Goal: Task Accomplishment & Management: Manage account settings

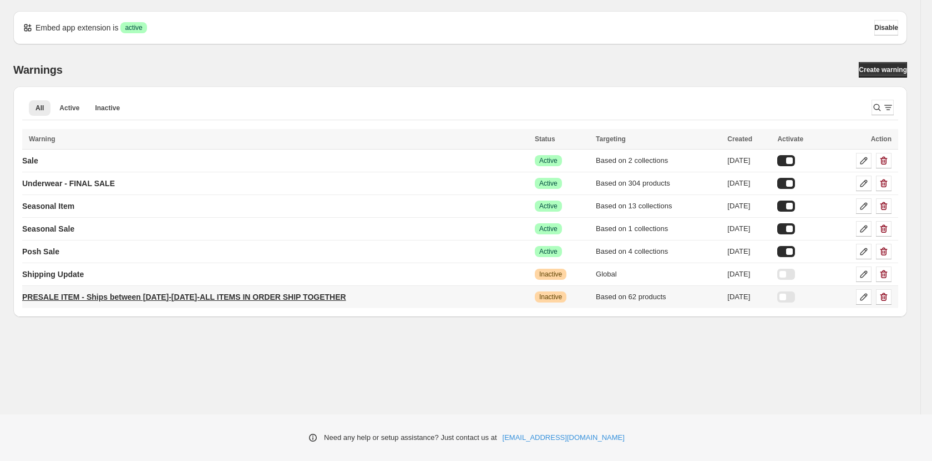
click at [191, 299] on p "PRESALE ITEM - Ships between [DATE]-[DATE]-ALL ITEMS IN ORDER SHIP TOGETHER" at bounding box center [184, 297] width 324 height 11
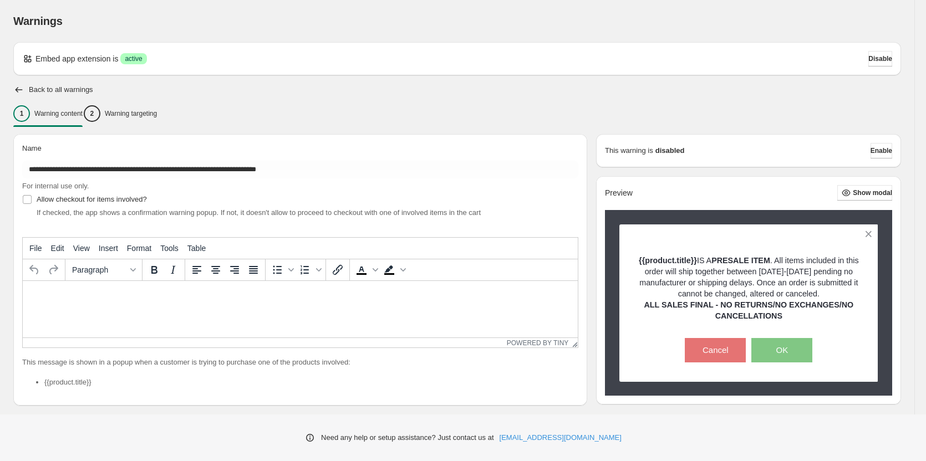
type input "**********"
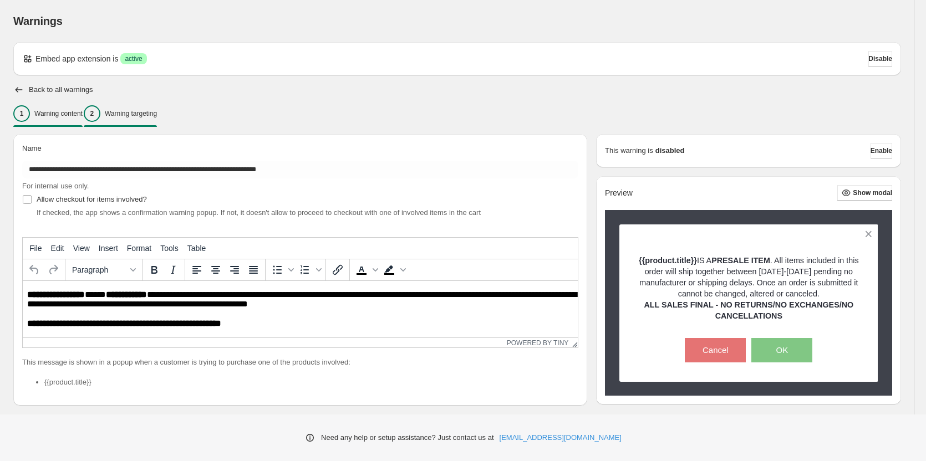
click at [155, 108] on div "2 Warning targeting" at bounding box center [120, 113] width 73 height 17
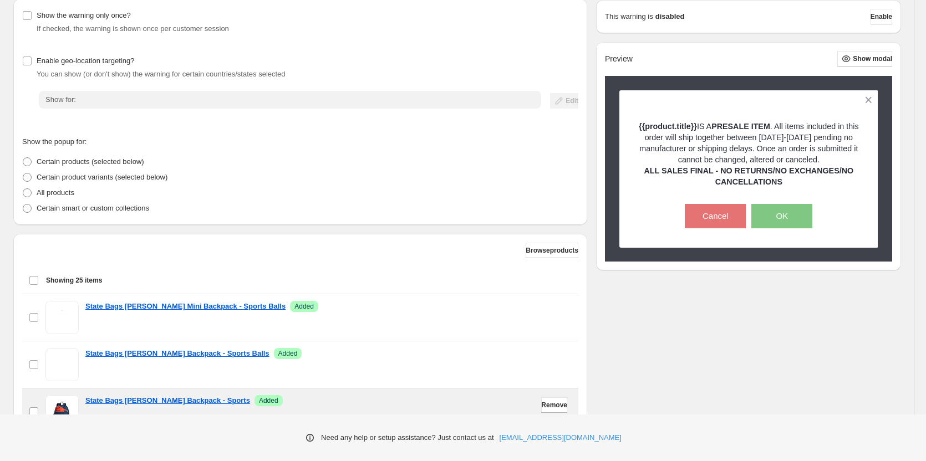
scroll to position [222, 0]
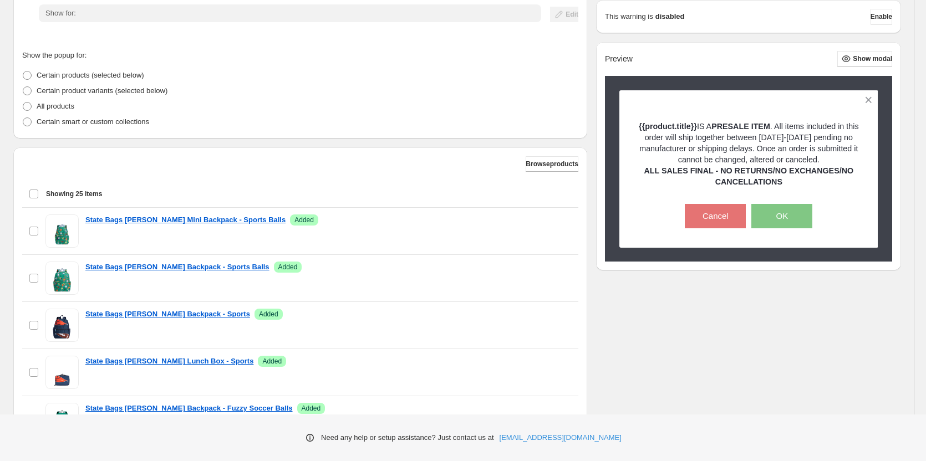
click at [38, 194] on div "Select all 25 items Showing 25 items" at bounding box center [300, 194] width 543 height 27
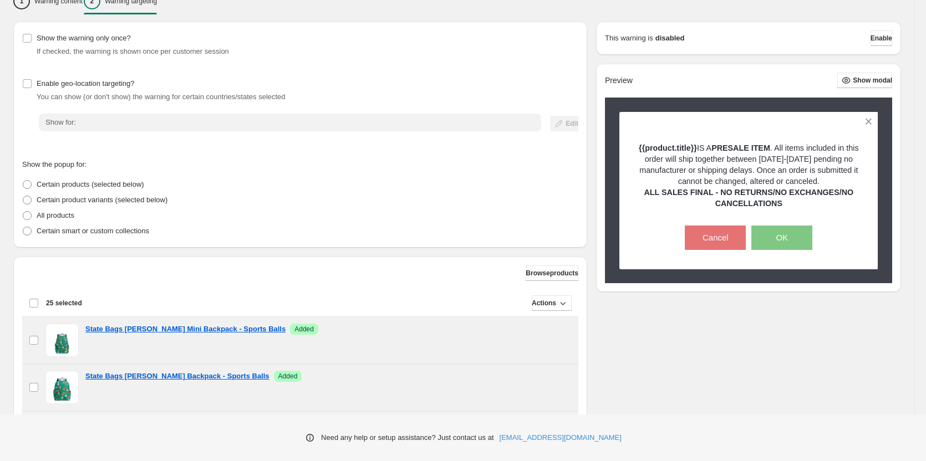
scroll to position [55, 0]
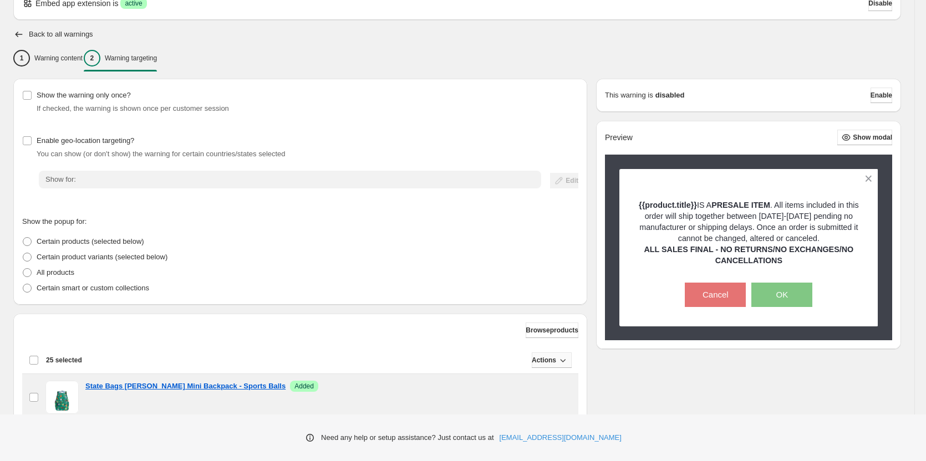
click at [565, 359] on icon "button" at bounding box center [562, 360] width 11 height 11
click at [542, 388] on span "Remove" at bounding box center [549, 384] width 27 height 8
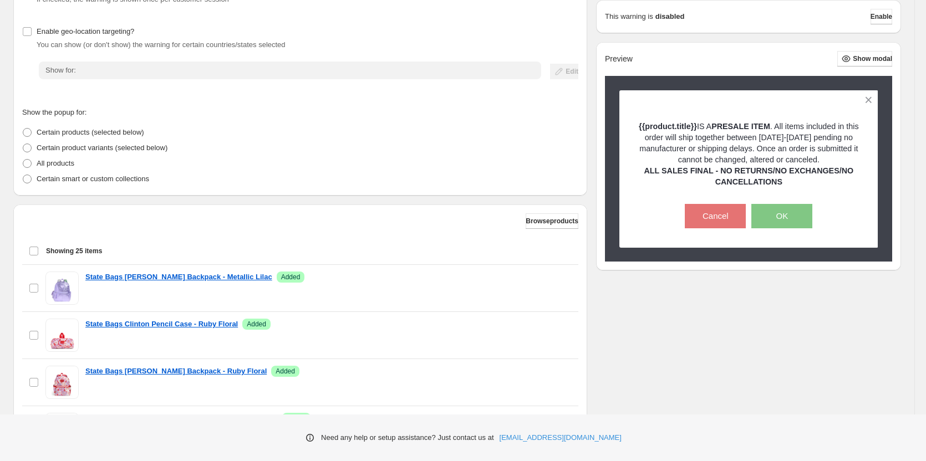
scroll to position [111, 0]
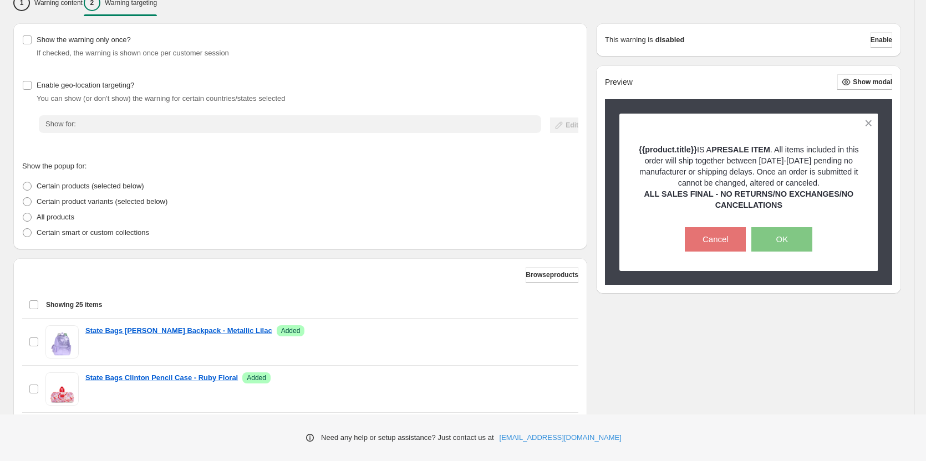
click at [38, 311] on div "Select all 25 items Showing 25 items" at bounding box center [300, 305] width 543 height 27
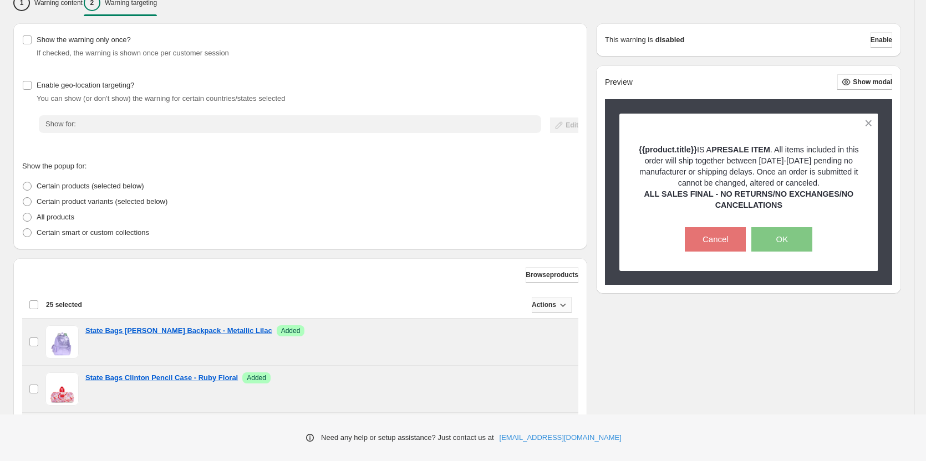
click at [557, 307] on icon "button" at bounding box center [562, 304] width 11 height 11
click at [552, 329] on span "Remove" at bounding box center [549, 328] width 27 height 8
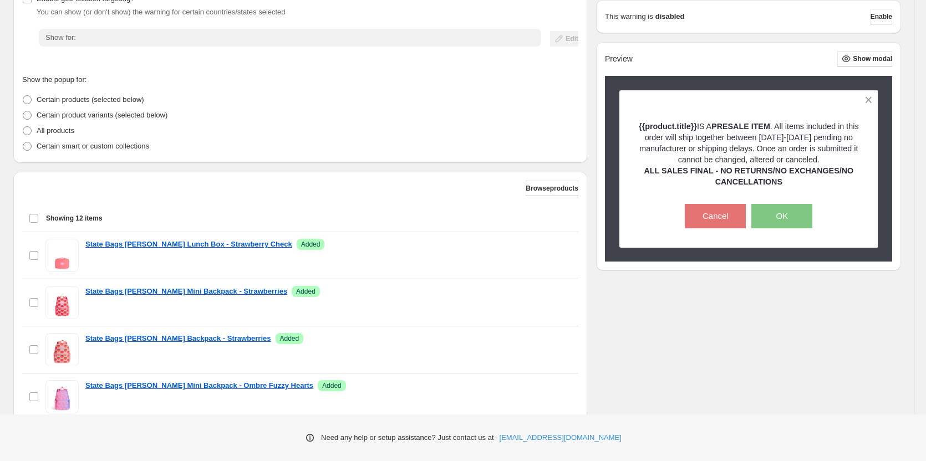
scroll to position [222, 0]
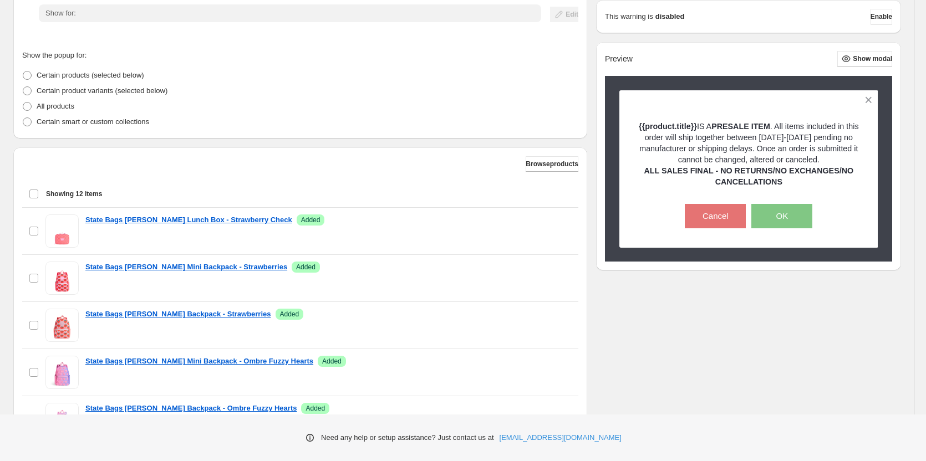
click at [32, 193] on div "Select all 12 items Showing 12 items" at bounding box center [300, 194] width 543 height 27
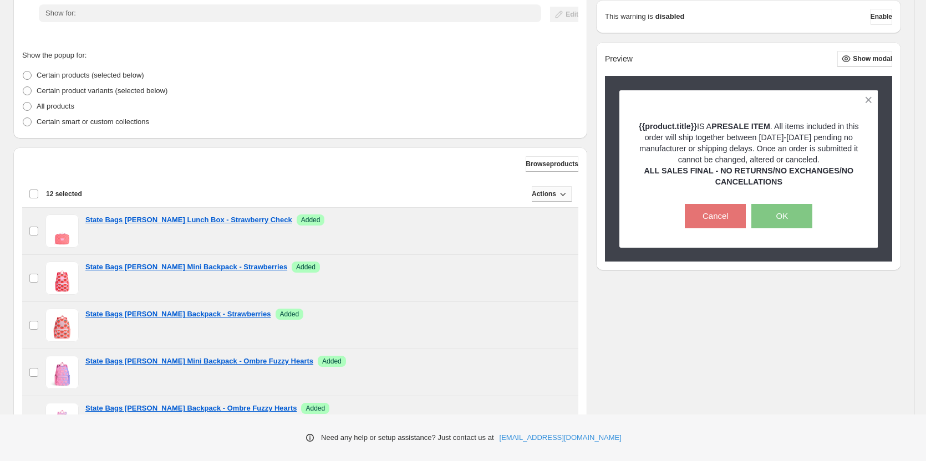
click at [557, 197] on icon "button" at bounding box center [562, 194] width 11 height 11
click at [540, 217] on span "Remove" at bounding box center [549, 217] width 27 height 8
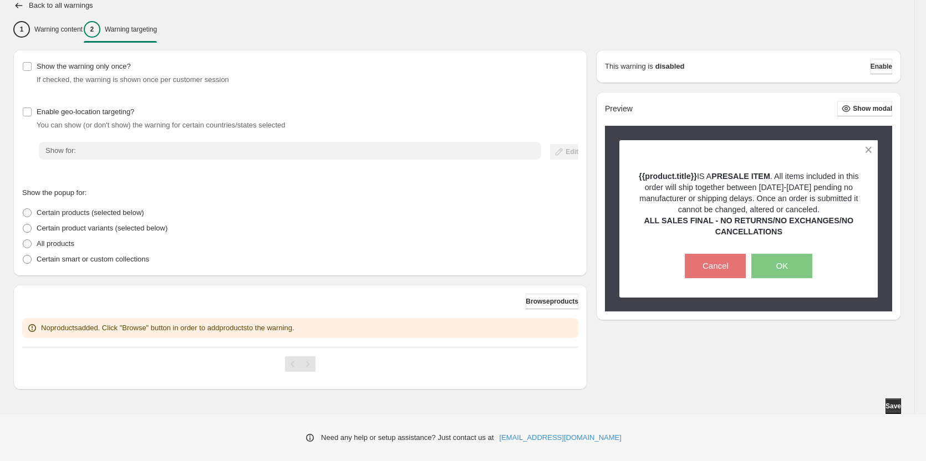
scroll to position [85, 0]
click at [532, 302] on span "Browse products" at bounding box center [552, 301] width 53 height 9
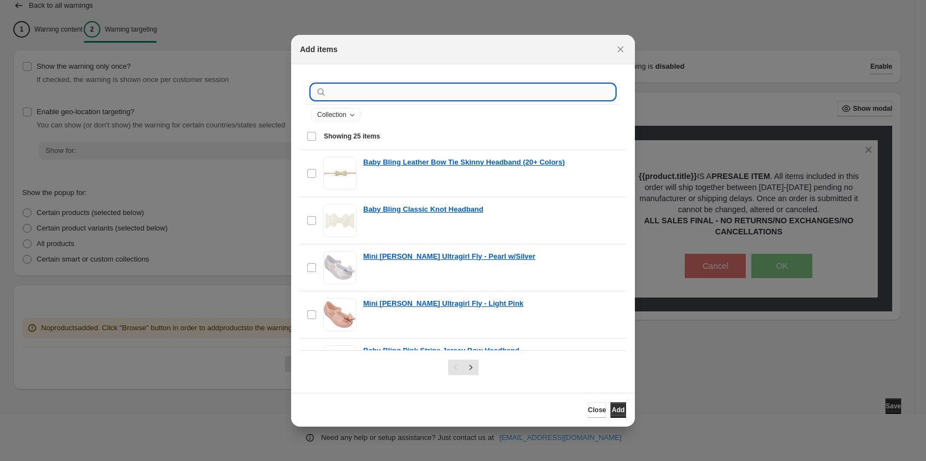
click at [388, 95] on input ":r1f:" at bounding box center [472, 92] width 286 height 16
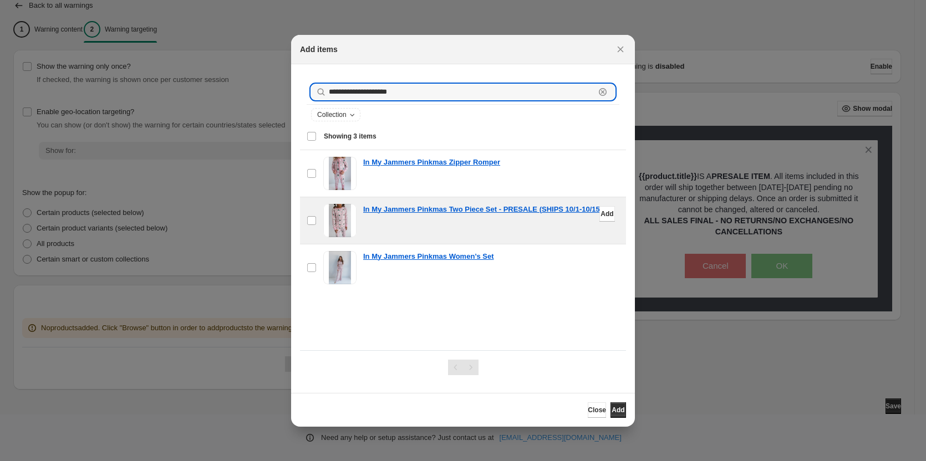
type input "**********"
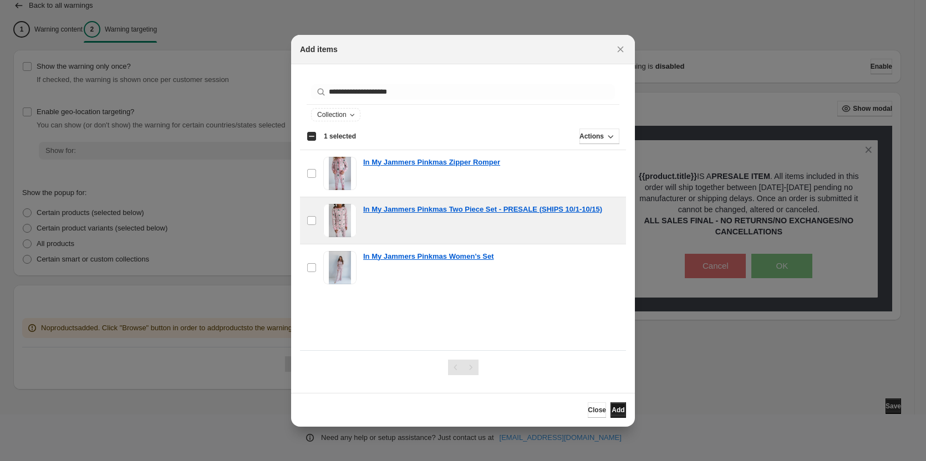
click at [613, 409] on span "Add" at bounding box center [618, 410] width 13 height 9
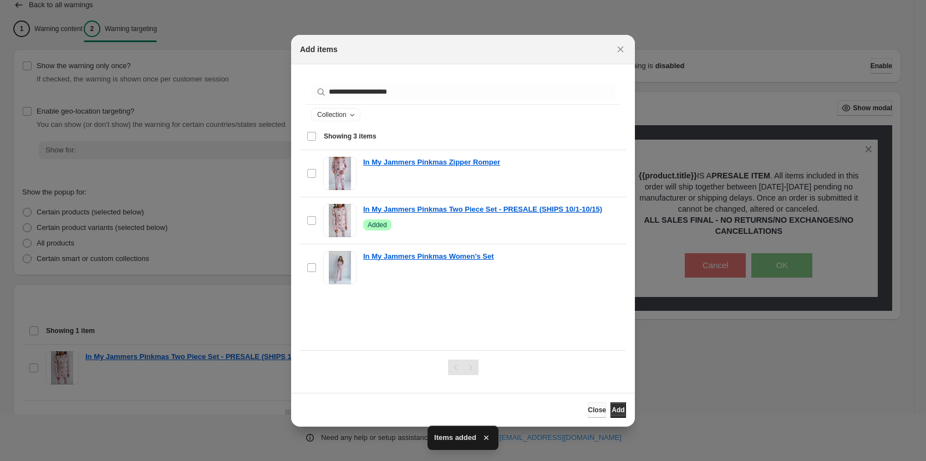
click at [588, 410] on span "Close" at bounding box center [597, 410] width 18 height 9
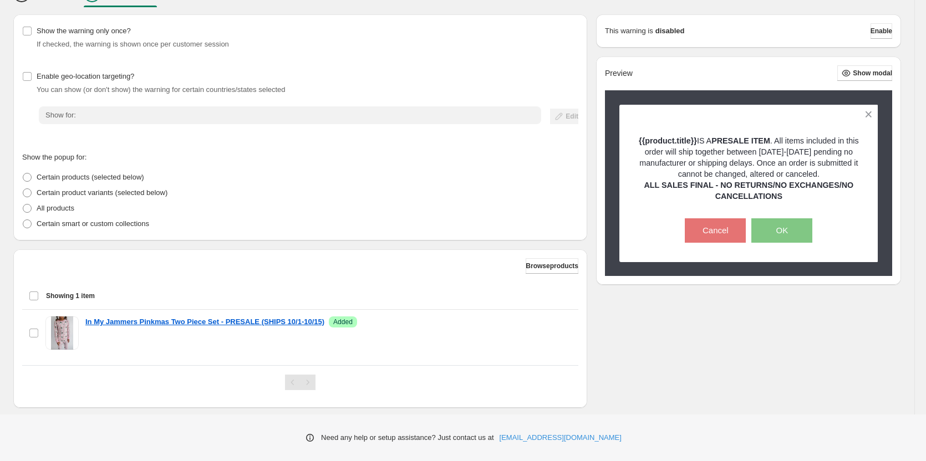
scroll to position [139, 0]
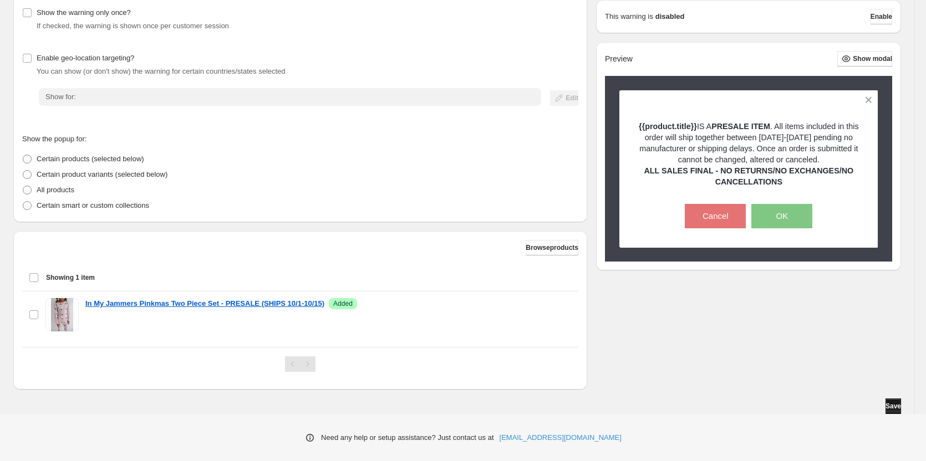
click at [890, 404] on span "Save" at bounding box center [894, 406] width 16 height 9
click at [877, 12] on button "Enable" at bounding box center [882, 17] width 22 height 16
click at [881, 14] on span "Enable" at bounding box center [882, 16] width 22 height 9
click at [889, 409] on span "Save" at bounding box center [894, 406] width 16 height 9
click at [873, 18] on span "Enable" at bounding box center [882, 16] width 22 height 9
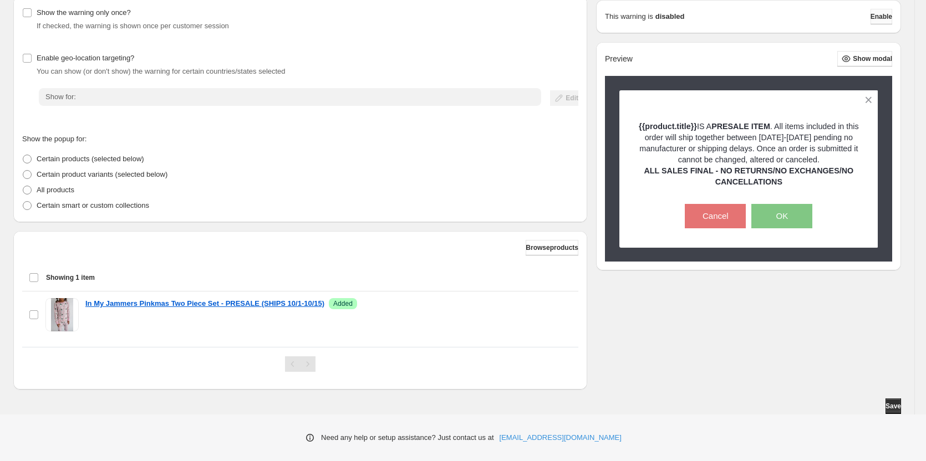
click at [876, 24] on button "Enable" at bounding box center [882, 17] width 22 height 16
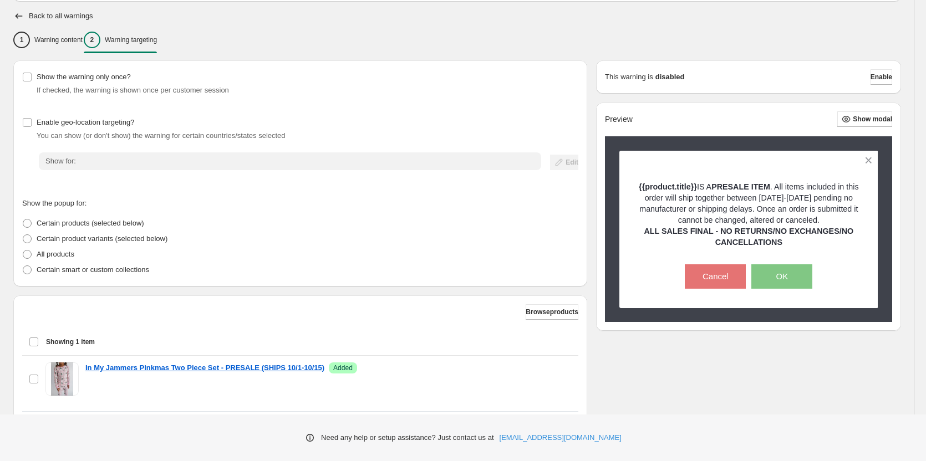
scroll to position [28, 0]
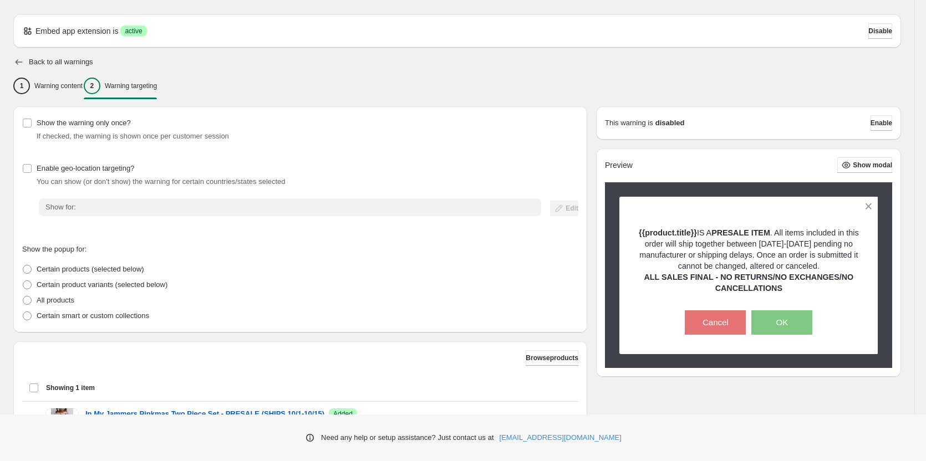
click at [21, 64] on icon "button" at bounding box center [18, 62] width 11 height 11
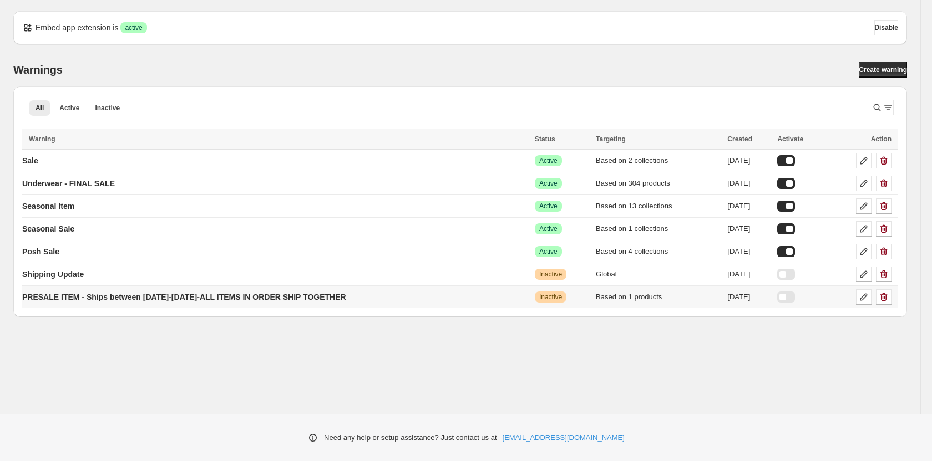
click at [793, 296] on div at bounding box center [786, 297] width 18 height 11
click at [795, 252] on div at bounding box center [786, 251] width 18 height 11
click at [795, 229] on div at bounding box center [786, 228] width 18 height 11
click at [60, 208] on p "Seasonal Item" at bounding box center [48, 206] width 52 height 11
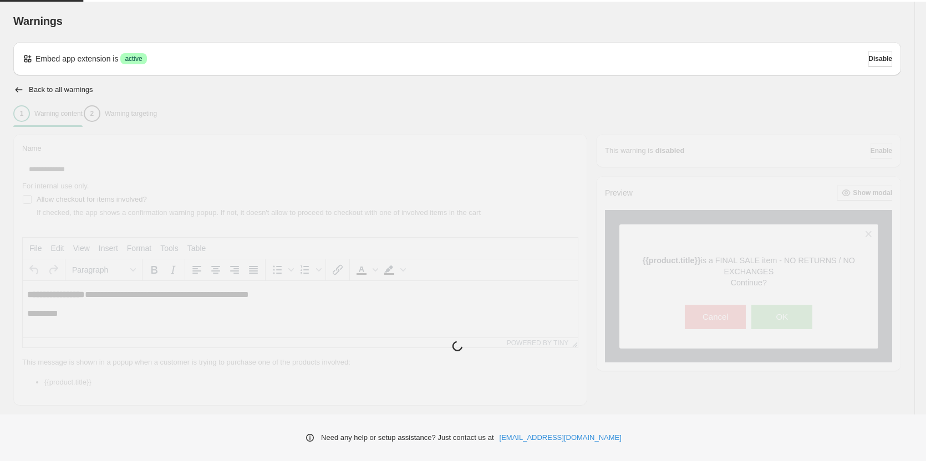
type input "**********"
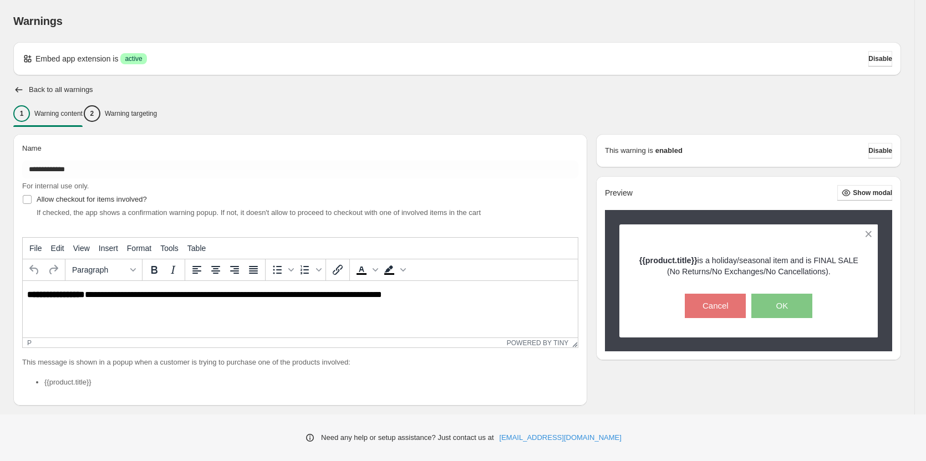
click at [419, 292] on p "**********" at bounding box center [303, 295] width 552 height 10
click at [422, 296] on p "**********" at bounding box center [303, 295] width 552 height 10
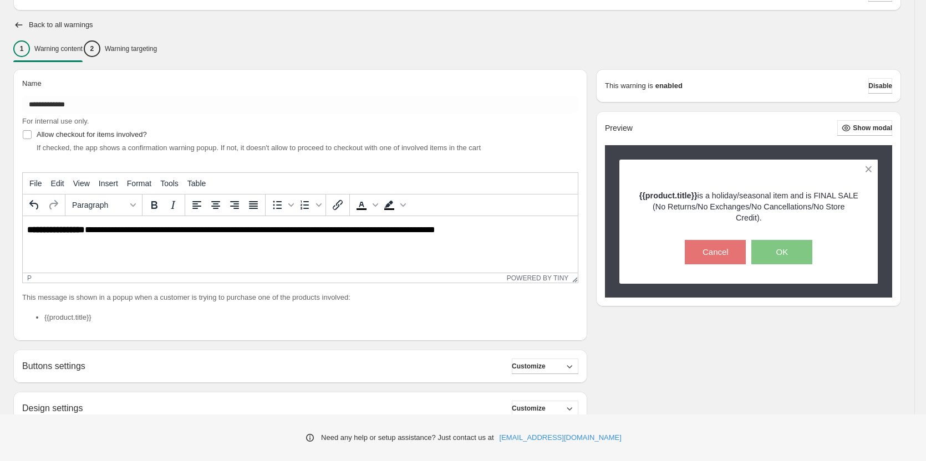
scroll to position [166, 0]
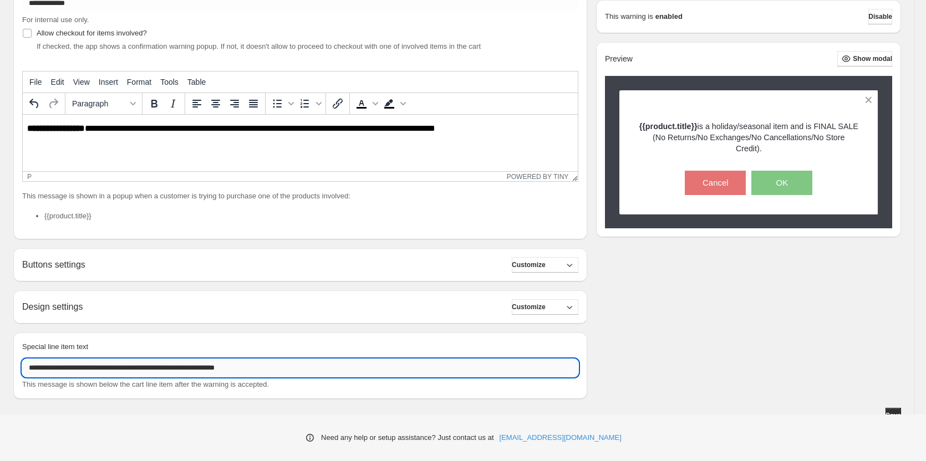
click at [256, 368] on input "**********" at bounding box center [300, 368] width 556 height 18
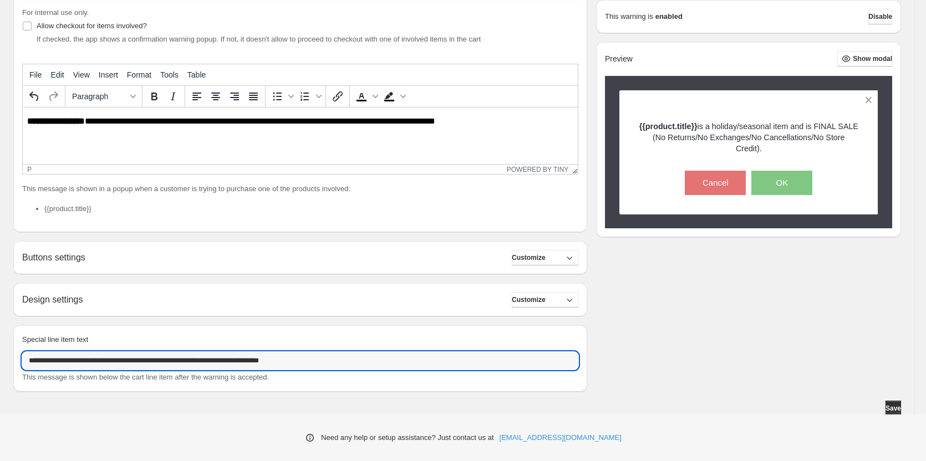
scroll to position [176, 0]
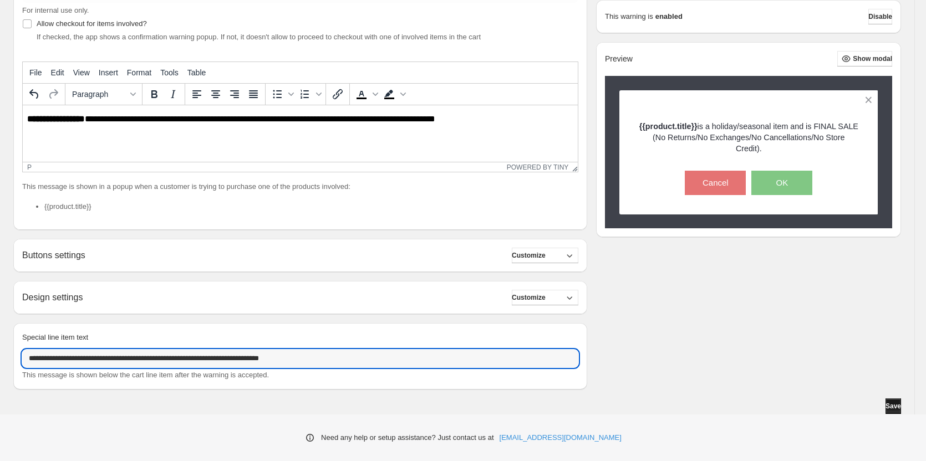
type input "**********"
click at [889, 406] on span "Save" at bounding box center [894, 406] width 16 height 9
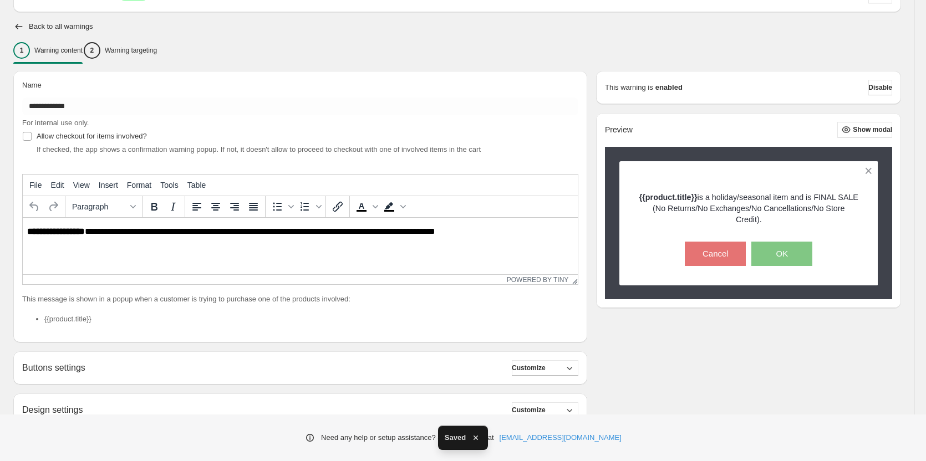
scroll to position [0, 0]
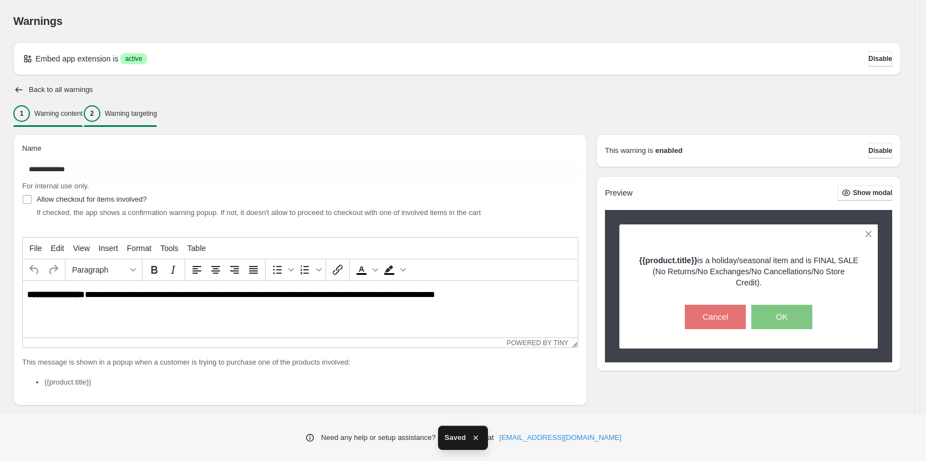
click at [148, 113] on p "Warning targeting" at bounding box center [131, 113] width 52 height 9
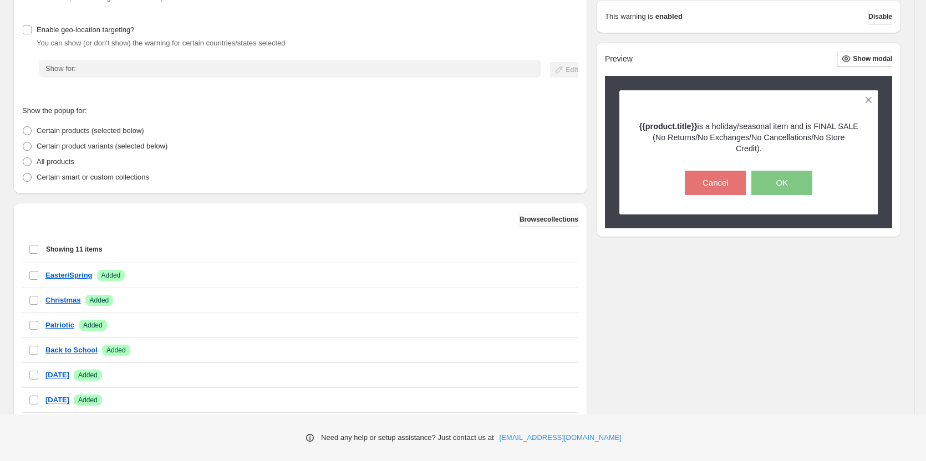
click at [546, 223] on span "Browse collections" at bounding box center [549, 219] width 59 height 9
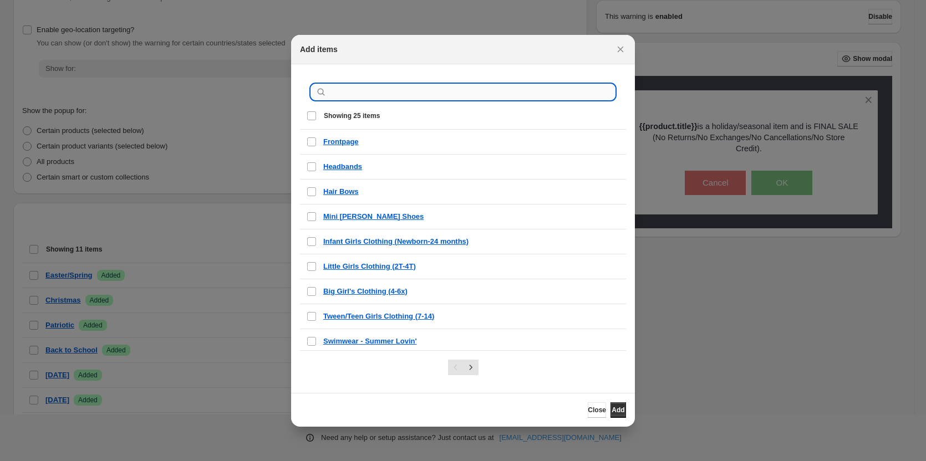
click at [383, 96] on input ":r9q:" at bounding box center [472, 92] width 286 height 16
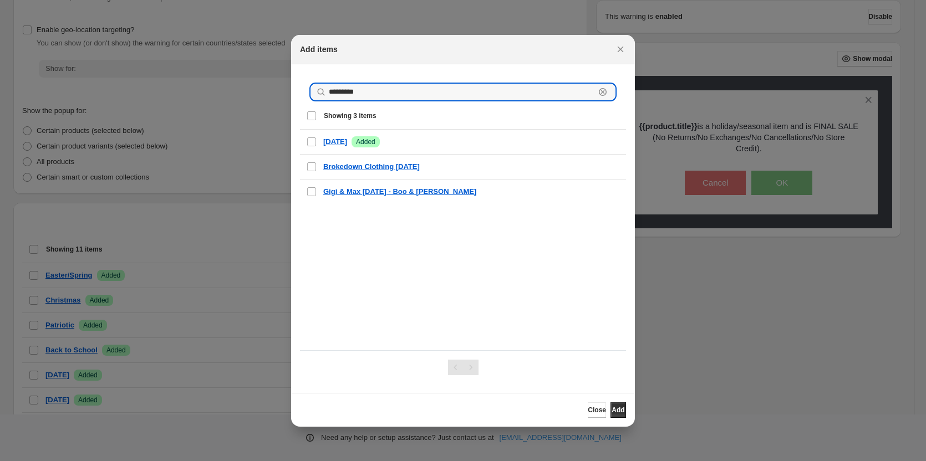
drag, startPoint x: 369, startPoint y: 88, endPoint x: 279, endPoint y: 100, distance: 90.7
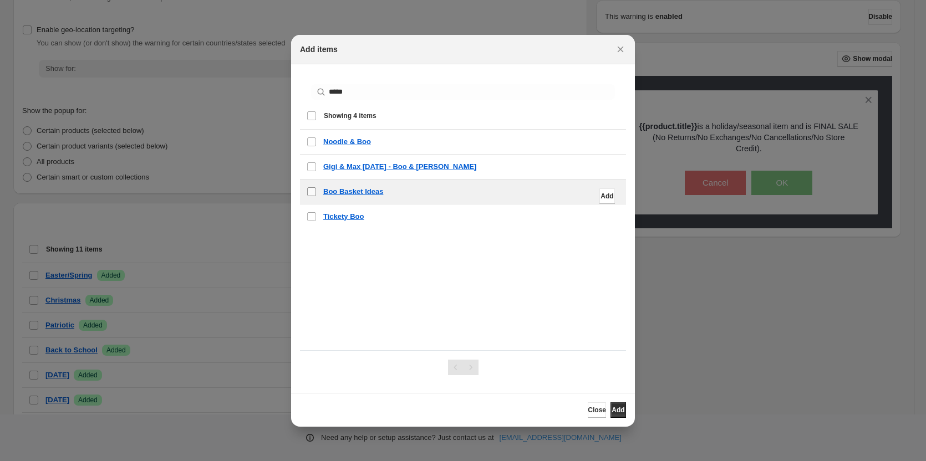
click at [318, 187] on label "checkbox" at bounding box center [311, 192] width 23 height 24
click at [614, 410] on span "Add" at bounding box center [618, 410] width 13 height 9
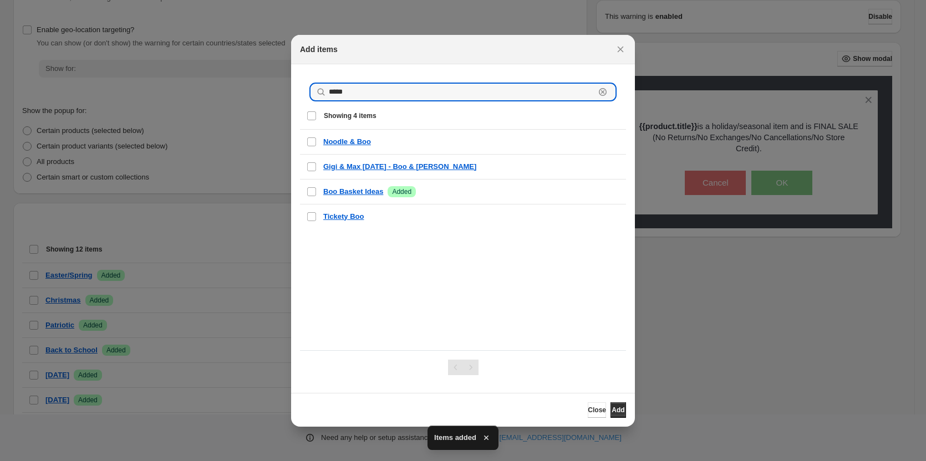
drag, startPoint x: 365, startPoint y: 89, endPoint x: 306, endPoint y: 93, distance: 59.4
click at [306, 93] on div "***** Clear" at bounding box center [463, 92] width 326 height 38
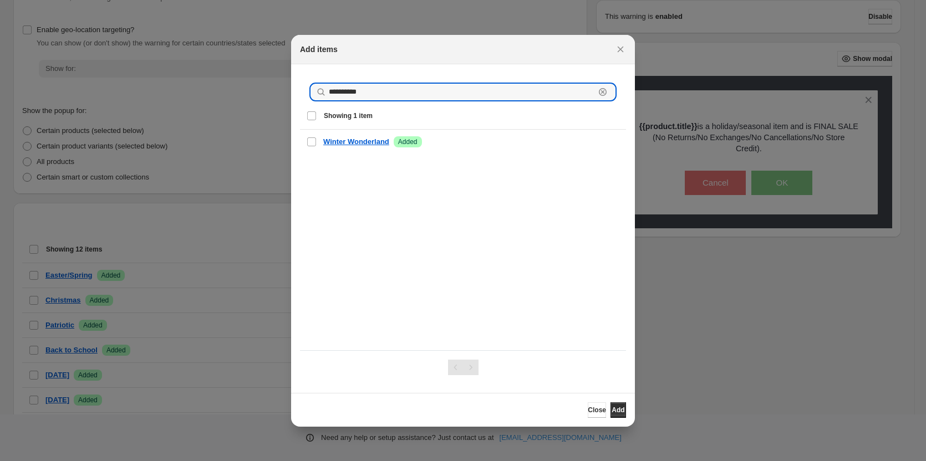
drag, startPoint x: 402, startPoint y: 95, endPoint x: 287, endPoint y: 87, distance: 115.6
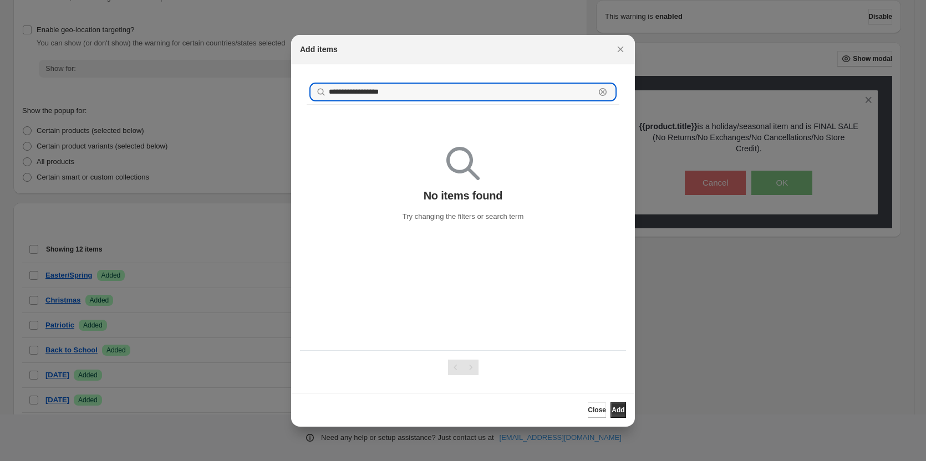
drag, startPoint x: 396, startPoint y: 92, endPoint x: 310, endPoint y: 89, distance: 86.6
click at [310, 89] on div "**********" at bounding box center [463, 92] width 313 height 24
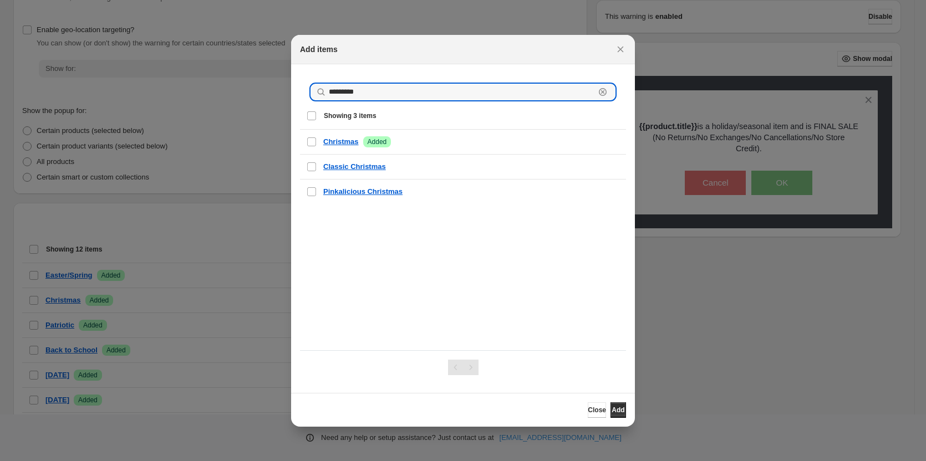
drag, startPoint x: 369, startPoint y: 99, endPoint x: 320, endPoint y: 92, distance: 49.2
click at [320, 92] on div "********* Clear" at bounding box center [463, 92] width 304 height 16
type input "***"
drag, startPoint x: 365, startPoint y: 87, endPoint x: 327, endPoint y: 95, distance: 39.2
click at [327, 95] on div "*** Clear" at bounding box center [463, 92] width 304 height 16
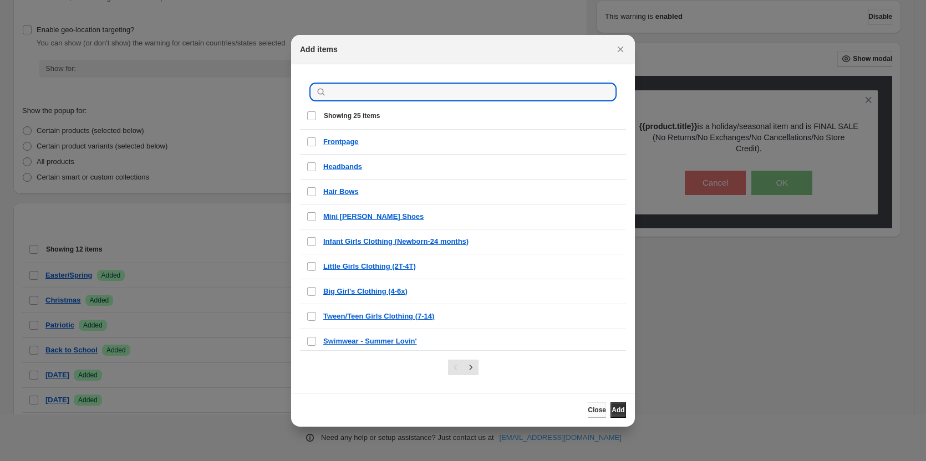
click at [590, 410] on button "Close" at bounding box center [597, 411] width 18 height 16
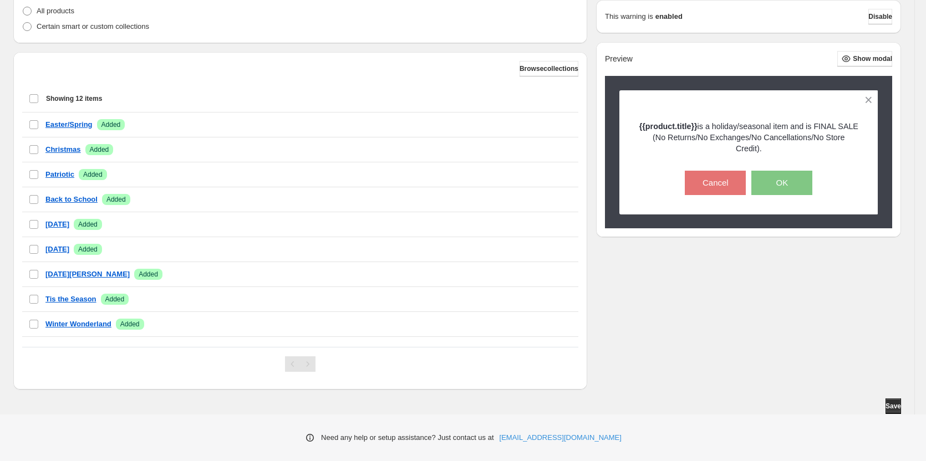
scroll to position [318, 0]
click at [901, 409] on button "Save" at bounding box center [894, 407] width 16 height 16
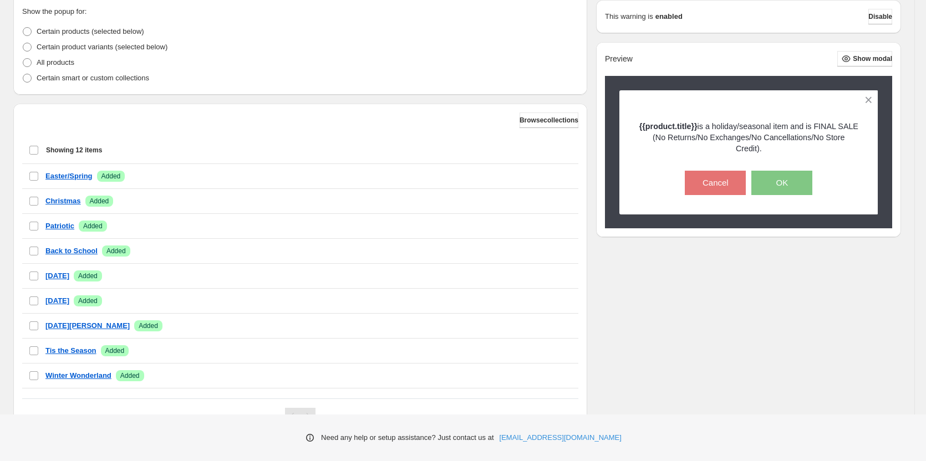
scroll to position [207, 0]
